Goal: Find contact information: Find contact information

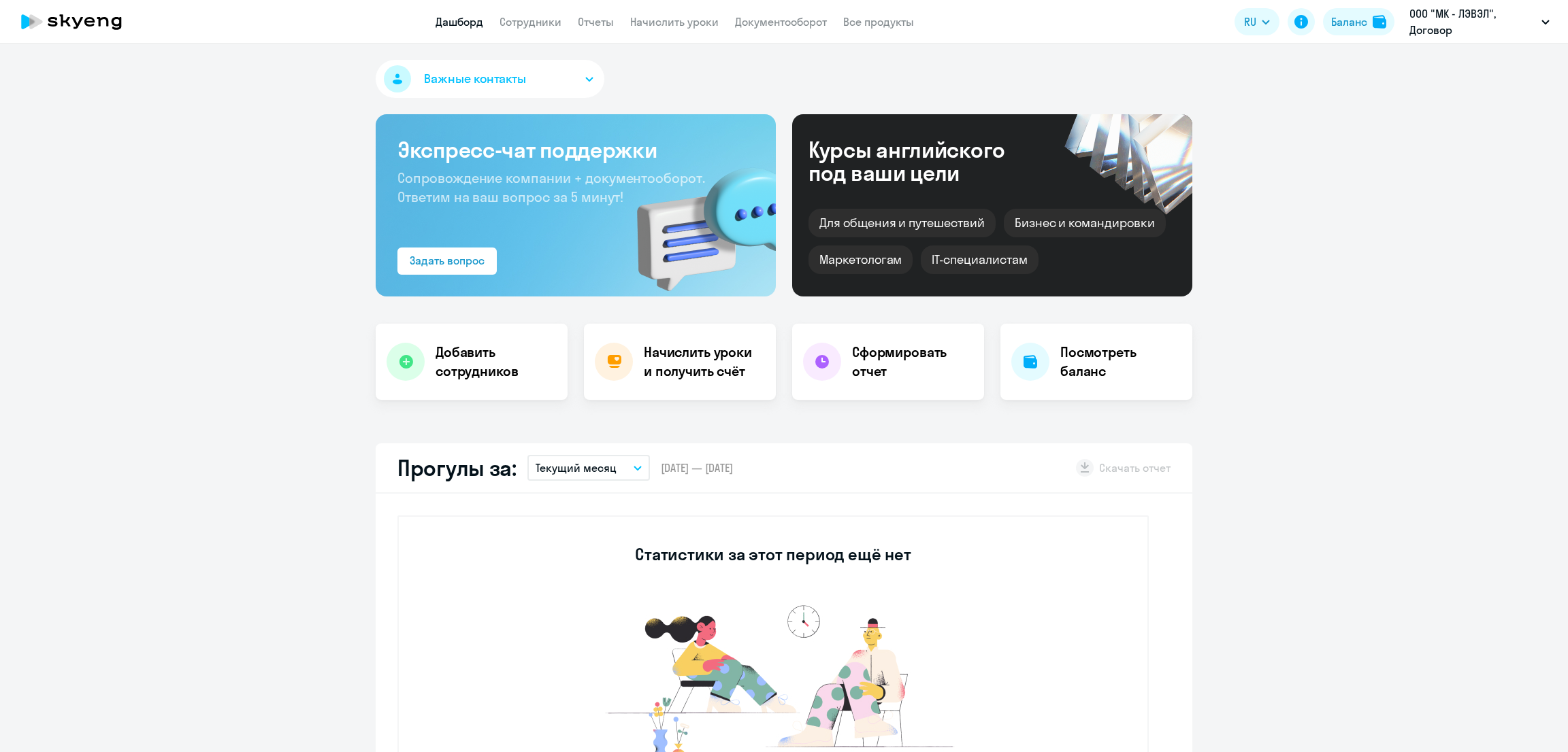
select select "30"
click at [477, 80] on span "Важные контакты" at bounding box center [475, 79] width 102 height 17
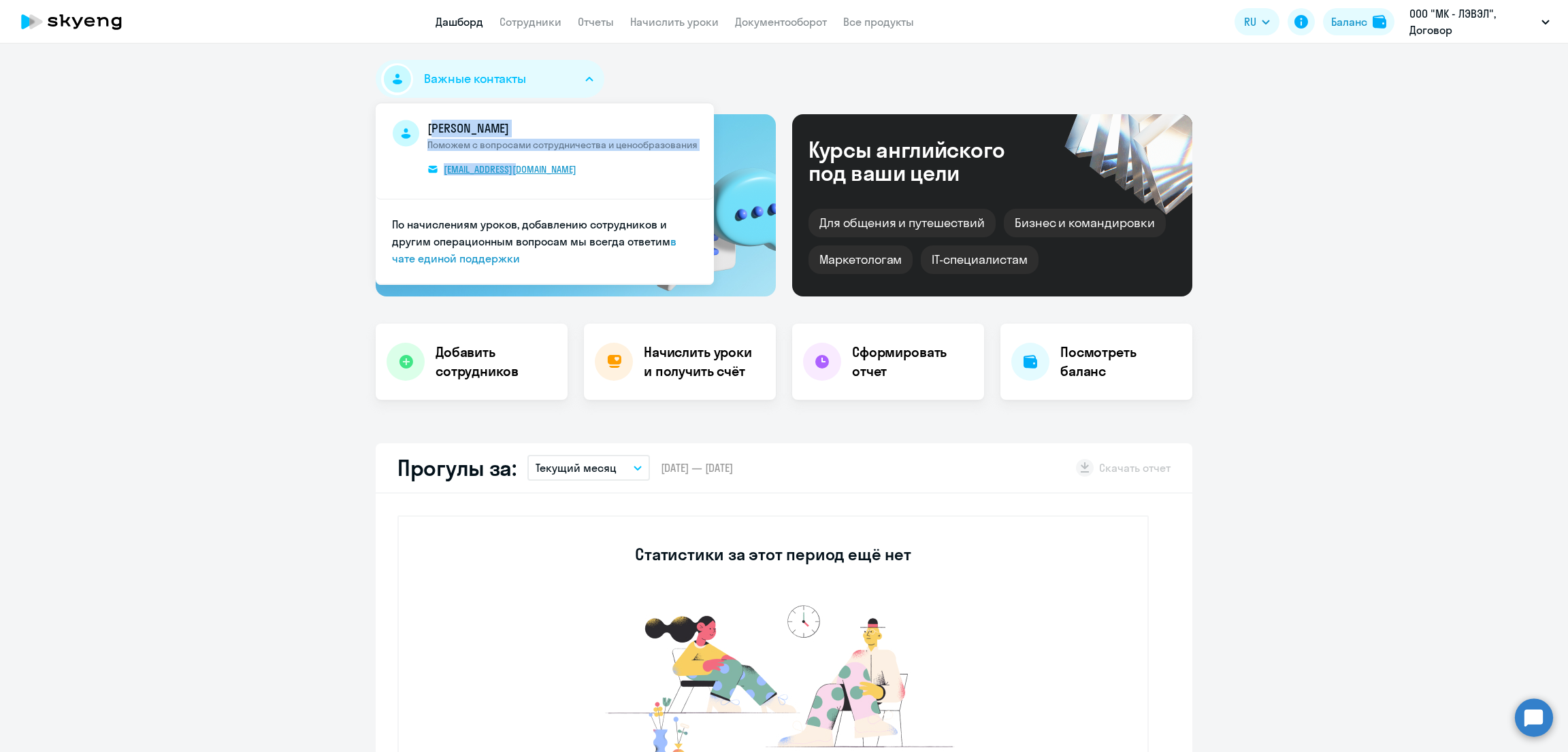
drag, startPoint x: 409, startPoint y: 165, endPoint x: 540, endPoint y: 171, distance: 131.1
click at [540, 171] on span "[PERSON_NAME] Поможем с вопросами сотрудничества и ценообразования [EMAIL_ADDRE…" at bounding box center [544, 150] width 305 height 62
copy span "[PERSON_NAME] Поможем с вопросами сотрудничества и ценообразования [EMAIL_ADDRE…"
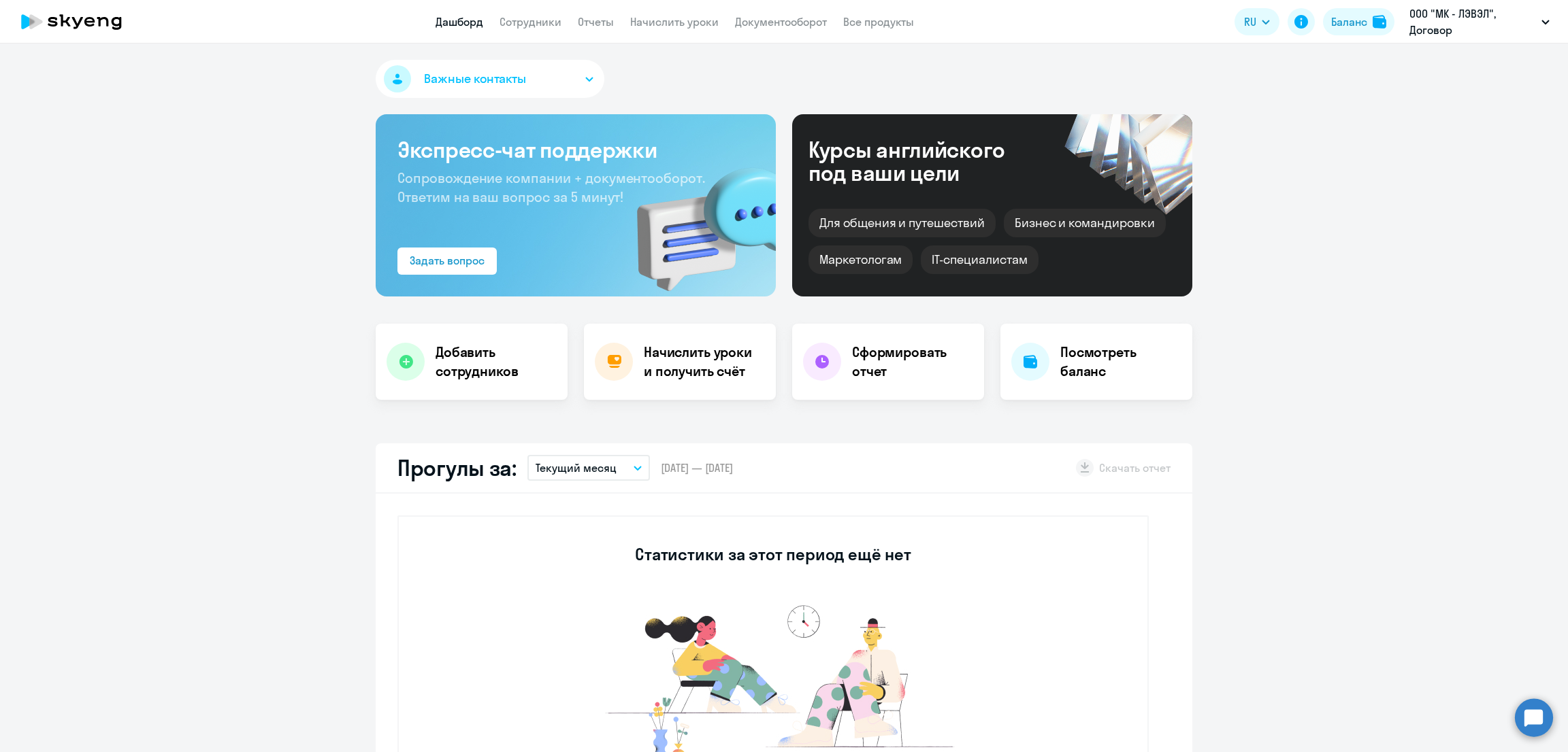
click at [555, 77] on button "Важные контакты" at bounding box center [490, 79] width 229 height 38
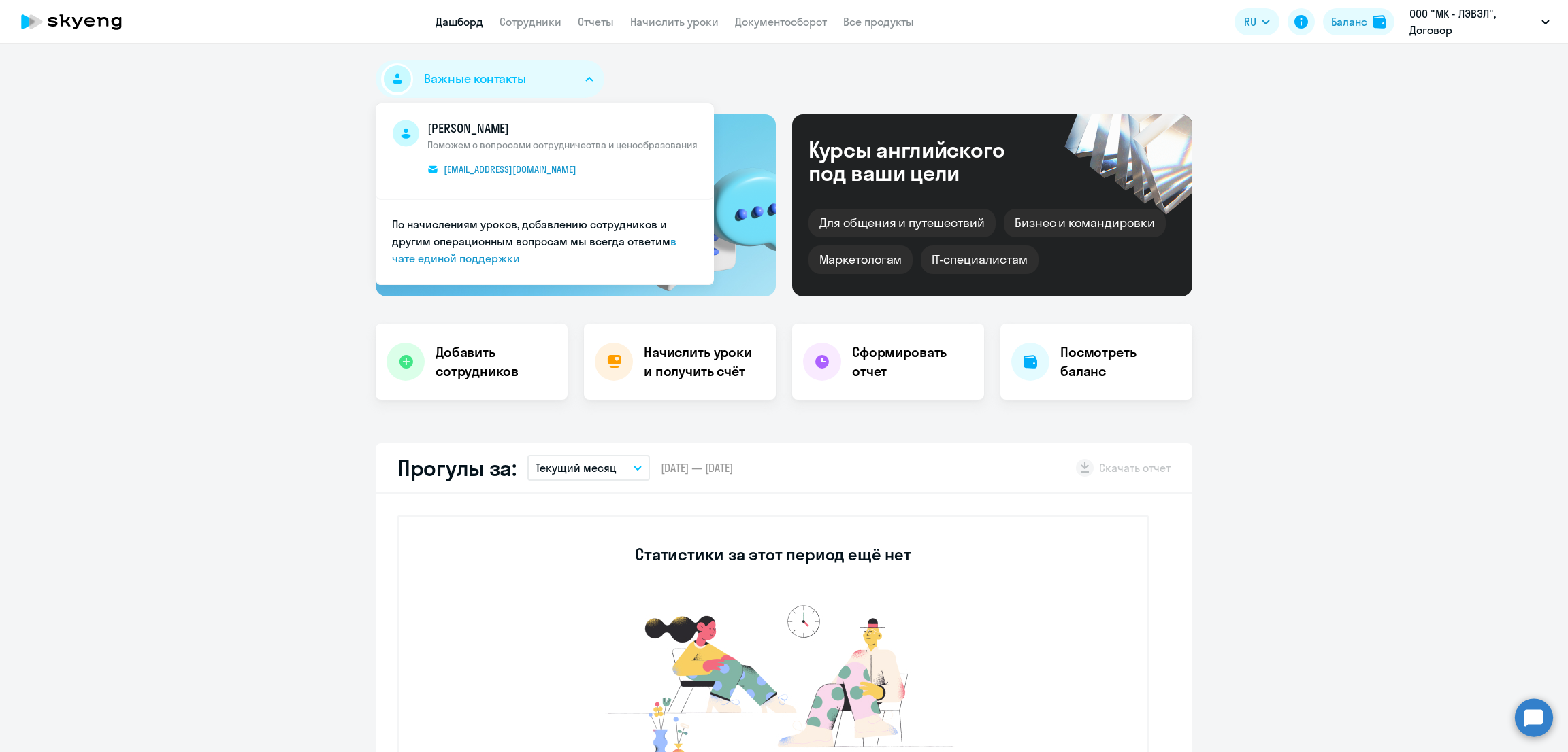
click at [555, 77] on button "Важные контакты" at bounding box center [490, 79] width 229 height 38
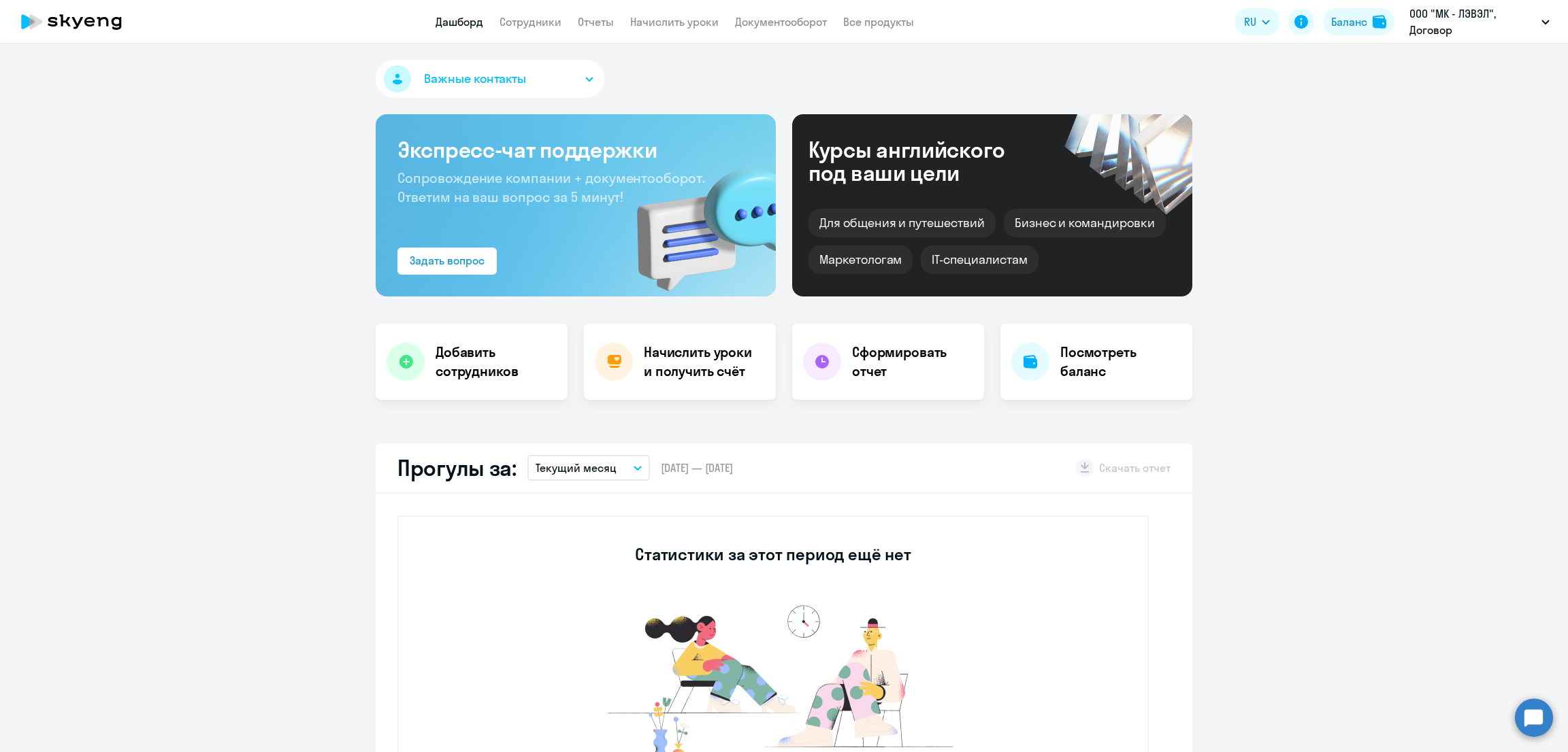
click at [556, 77] on button "Важные контакты" at bounding box center [490, 79] width 229 height 38
